Goal: Task Accomplishment & Management: Manage account settings

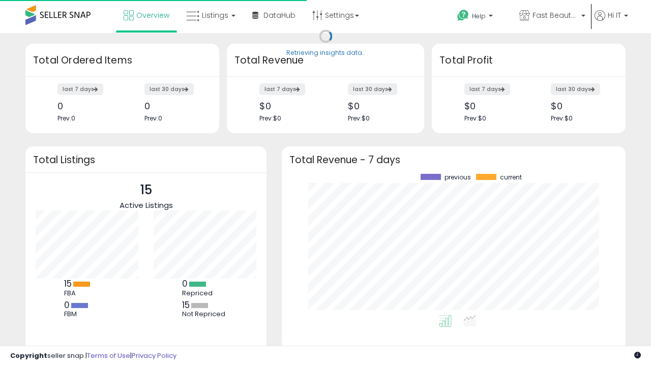
scroll to position [141, 324]
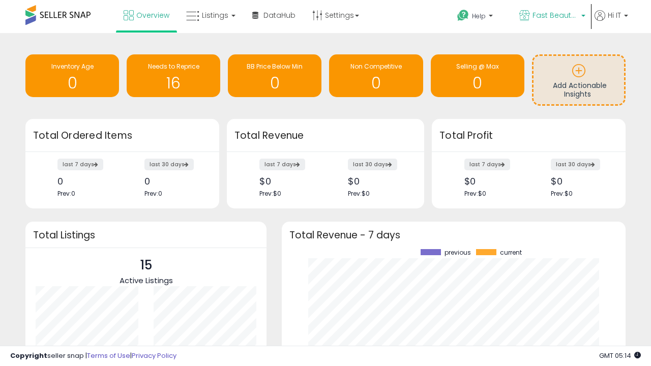
click at [551, 16] on span "Fast Beauty ([GEOGRAPHIC_DATA])" at bounding box center [556, 15] width 46 height 10
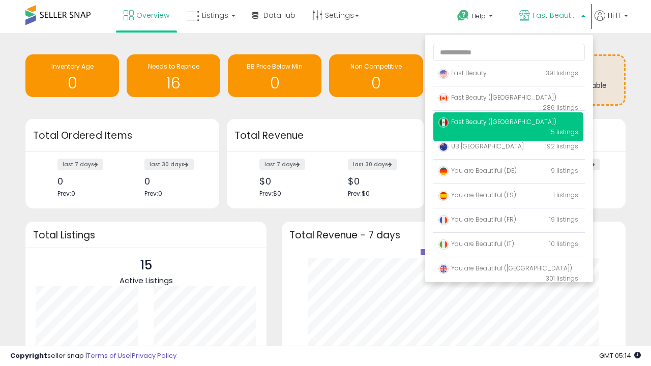
click at [508, 270] on span "You are Beautiful ([GEOGRAPHIC_DATA])" at bounding box center [505, 268] width 134 height 9
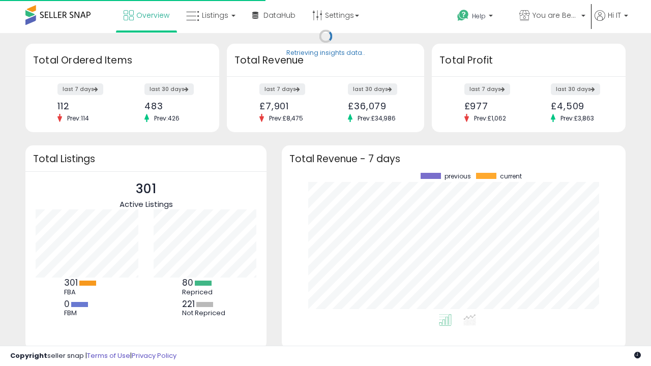
scroll to position [141, 324]
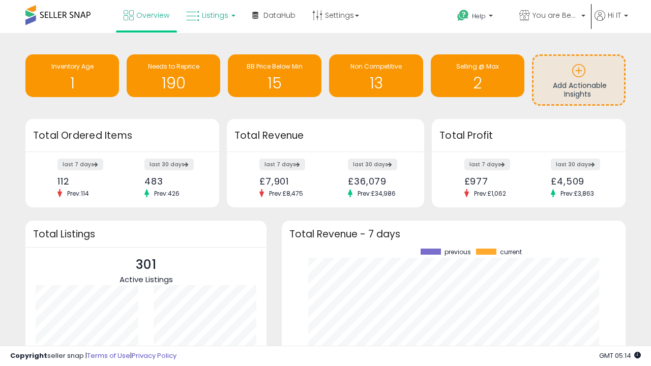
click at [210, 15] on span "Listings" at bounding box center [215, 15] width 26 height 10
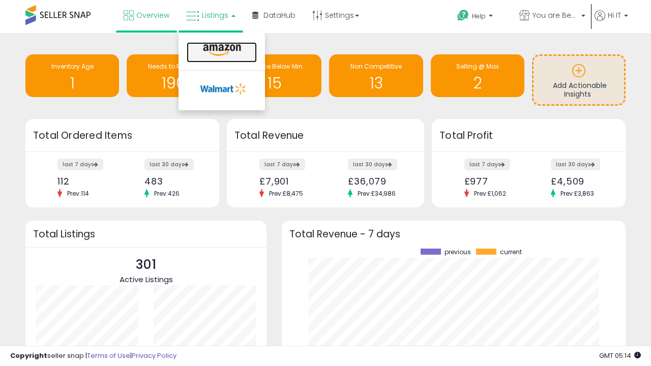
click at [221, 50] on icon at bounding box center [222, 50] width 44 height 13
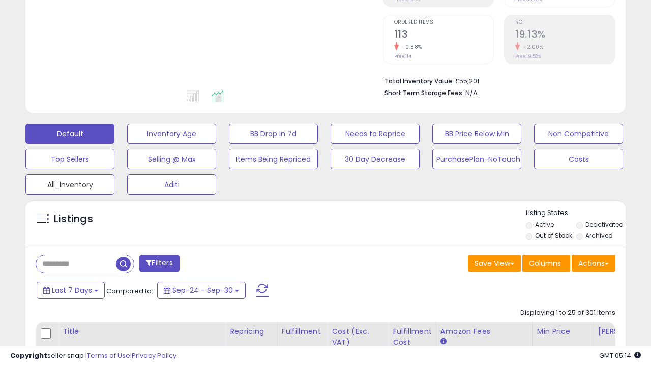
scroll to position [209, 347]
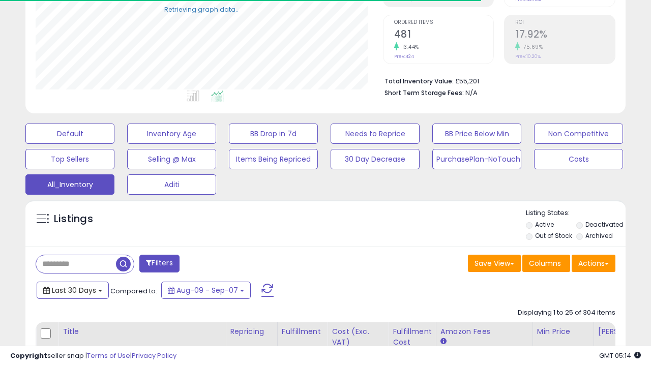
click at [72, 289] on span "Last 30 Days" at bounding box center [74, 290] width 44 height 10
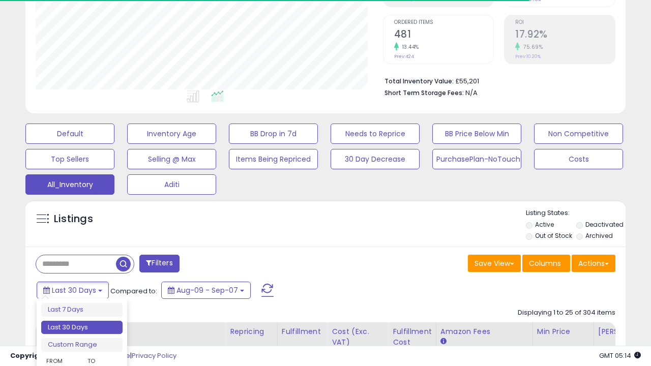
click at [82, 328] on li "Last 30 Days" at bounding box center [81, 328] width 81 height 14
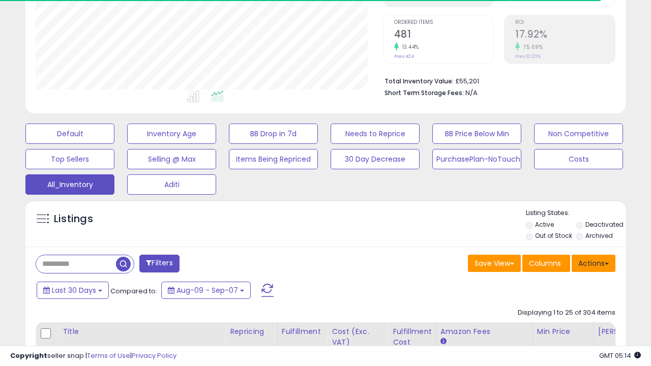
click at [594, 262] on button "Actions" at bounding box center [594, 263] width 44 height 17
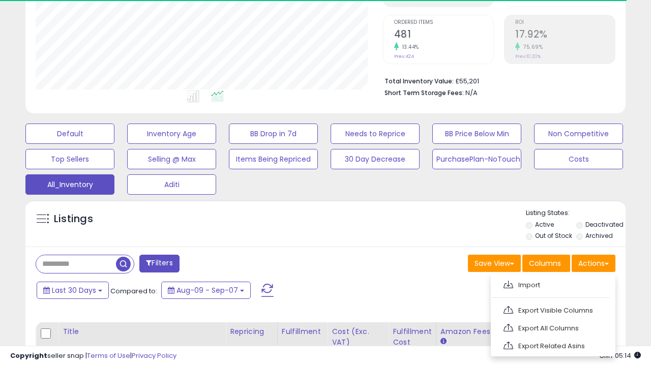
click at [552, 327] on link "Export All Columns" at bounding box center [551, 328] width 111 height 16
